Goal: Task Accomplishment & Management: Use online tool/utility

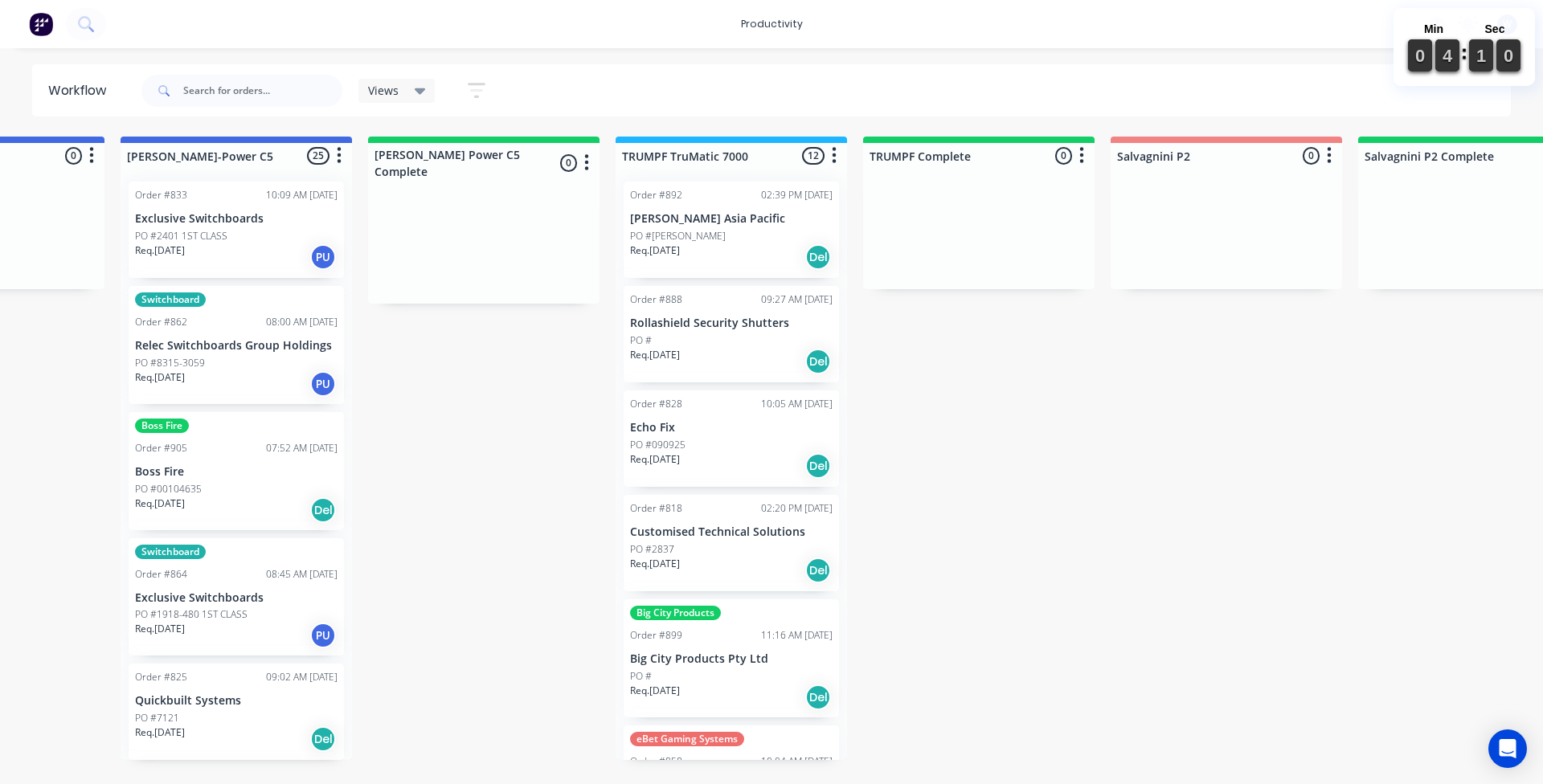
scroll to position [0, 1465]
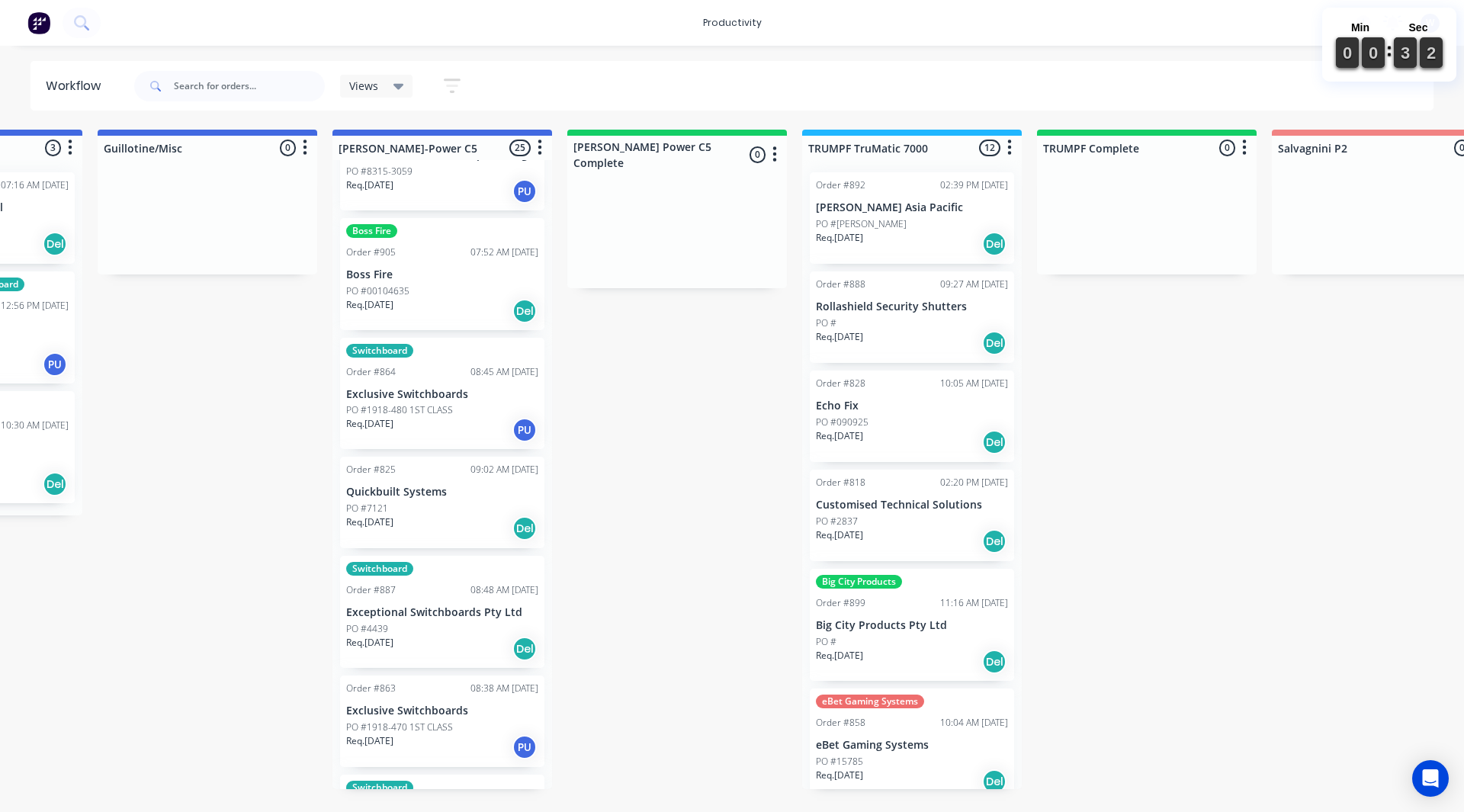
scroll to position [97, 0]
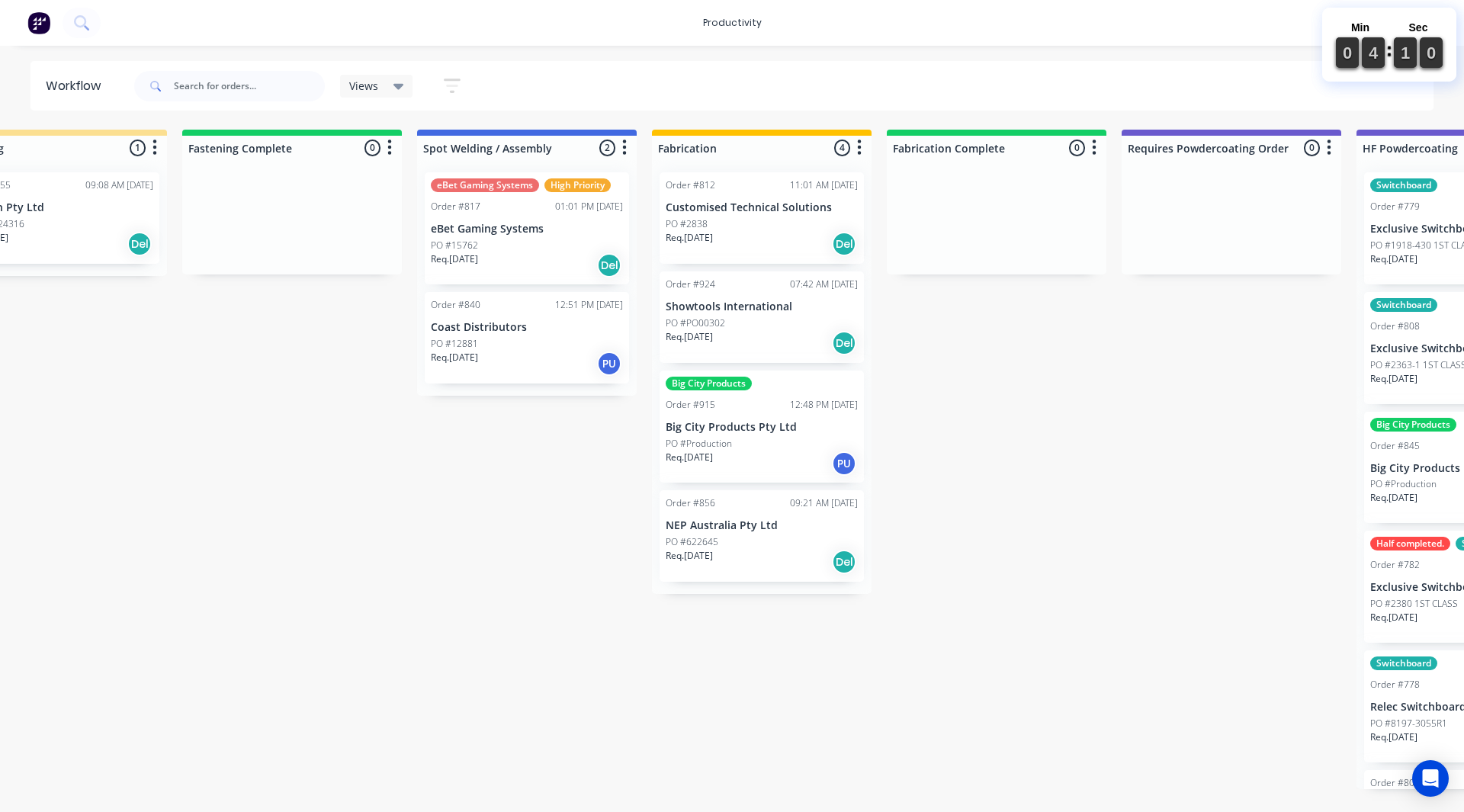
scroll to position [0, 3904]
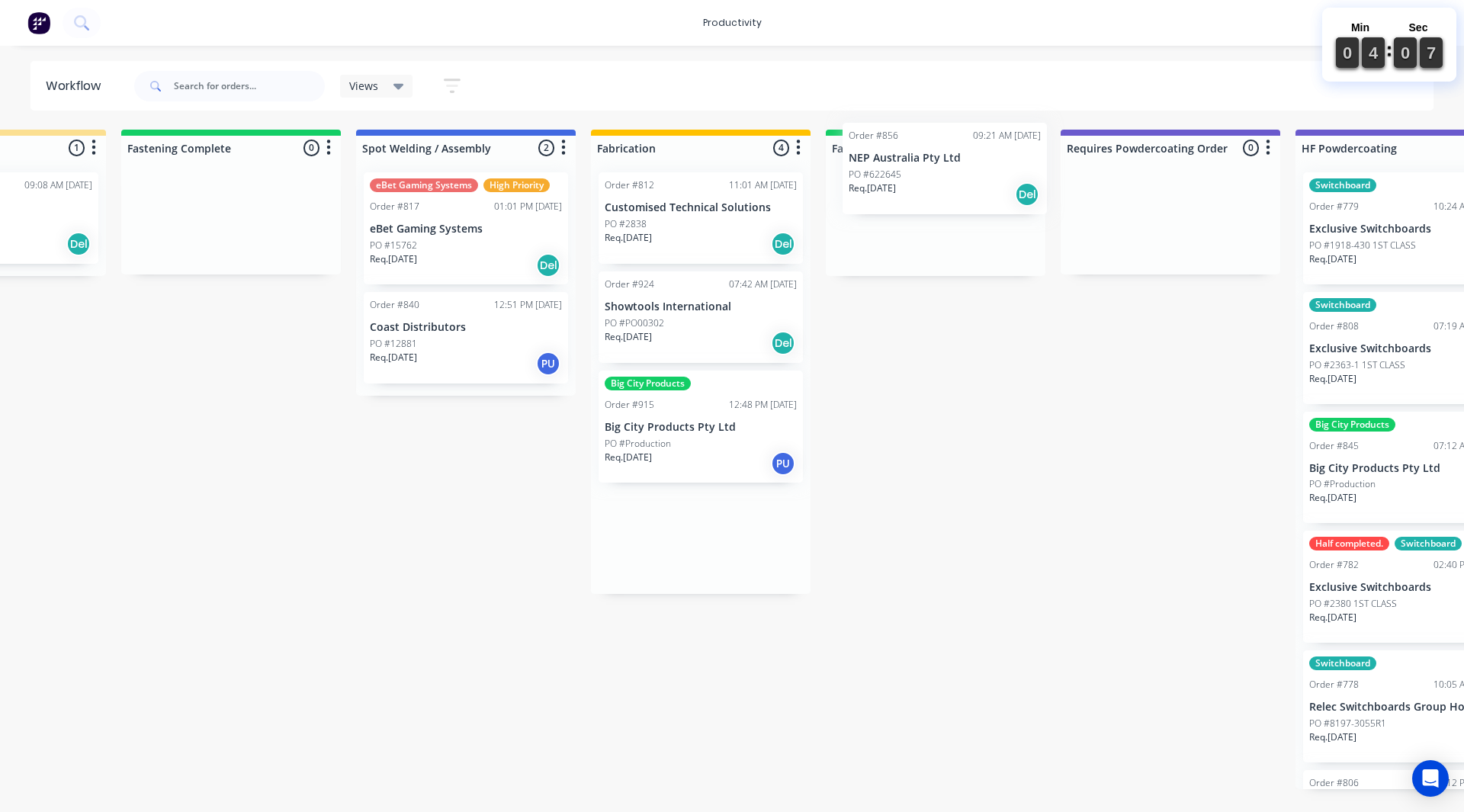
drag, startPoint x: 642, startPoint y: 542, endPoint x: 892, endPoint y: 175, distance: 444.1
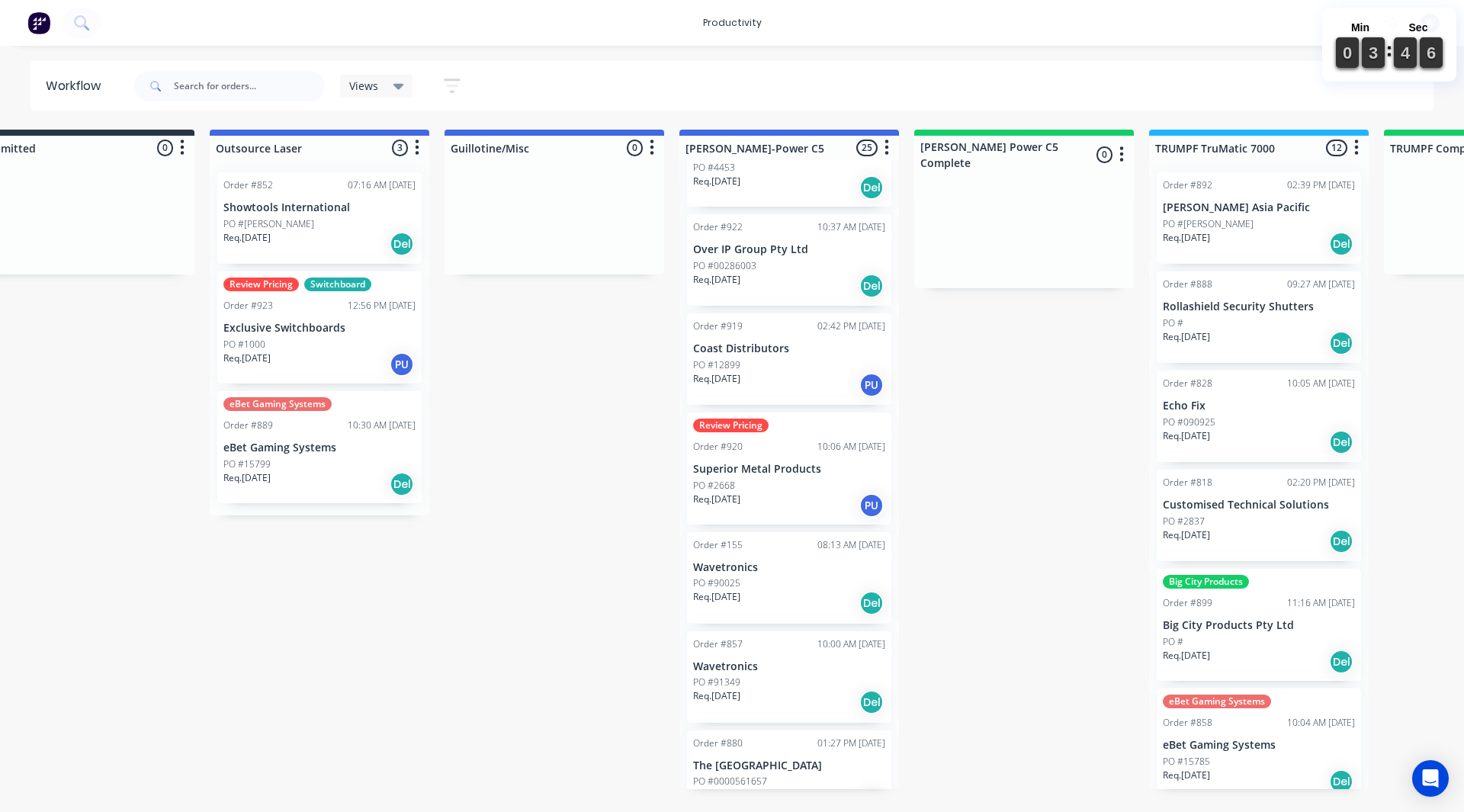
scroll to position [2079, 0]
